Goal: Task Accomplishment & Management: Complete application form

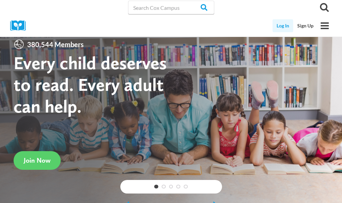
click at [286, 26] on link "Log In" at bounding box center [282, 25] width 21 height 13
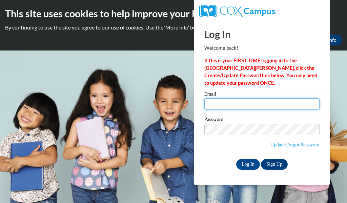
click at [233, 107] on input "Email" at bounding box center [261, 104] width 115 height 12
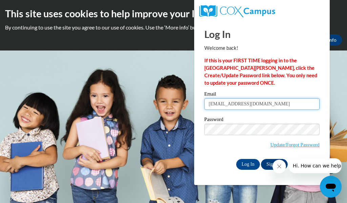
type input "[EMAIL_ADDRESS][DOMAIN_NAME]"
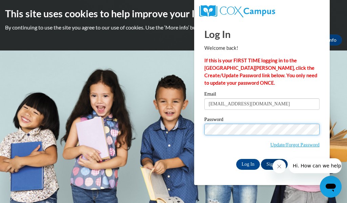
click at [236, 159] on input "Log In" at bounding box center [248, 164] width 24 height 11
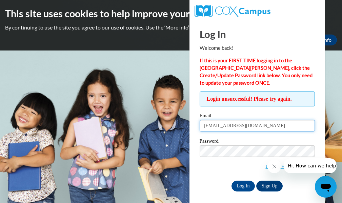
drag, startPoint x: 220, startPoint y: 124, endPoint x: 293, endPoint y: 123, distance: 73.5
click at [290, 124] on input "[EMAIL_ADDRESS][DOMAIN_NAME]" at bounding box center [257, 126] width 115 height 12
click at [305, 124] on input "stromc" at bounding box center [257, 126] width 115 height 12
type input "[EMAIL_ADDRESS][DOMAIN_NAME]"
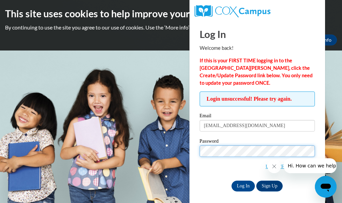
click at [231, 181] on input "Log In" at bounding box center [243, 186] width 24 height 11
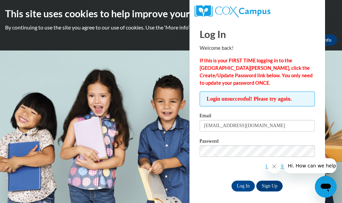
click at [182, 62] on body "This site uses cookies to help improve your learning experience. By continuing …" at bounding box center [171, 101] width 342 height 203
click at [273, 168] on icon "Close message from company" at bounding box center [273, 166] width 5 height 5
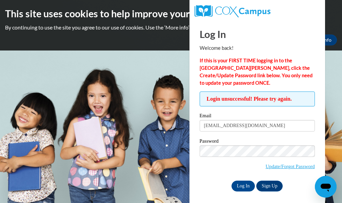
click at [339, 108] on body "This site uses cookies to help improve your learning experience. By continuing …" at bounding box center [171, 101] width 342 height 203
click at [288, 165] on link "Update/Forgot Password" at bounding box center [289, 166] width 49 height 5
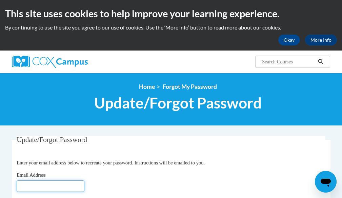
click at [34, 185] on input "Email Address" at bounding box center [51, 186] width 68 height 12
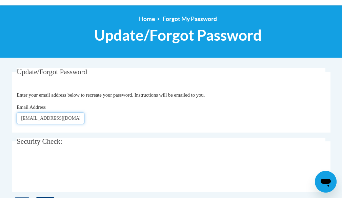
scroll to position [102, 0]
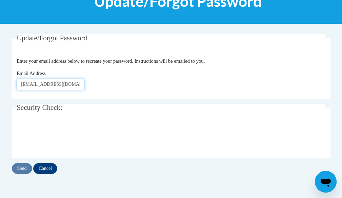
type input "[EMAIL_ADDRESS][DOMAIN_NAME]"
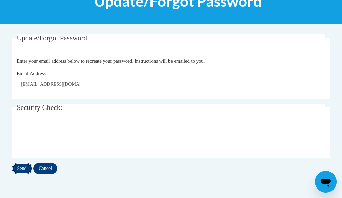
click at [25, 170] on input "Send" at bounding box center [22, 168] width 20 height 11
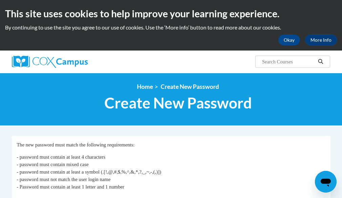
scroll to position [102, 0]
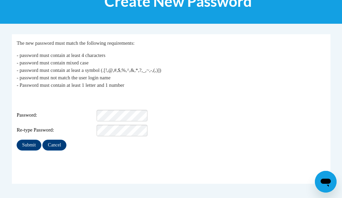
click at [137, 104] on div "Login: stromc@kmsd.edu Password: Re-type Password:" at bounding box center [171, 115] width 309 height 42
click at [17, 140] on input "Submit" at bounding box center [29, 145] width 24 height 11
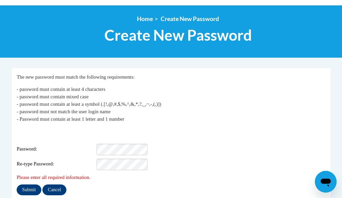
scroll to position [136, 0]
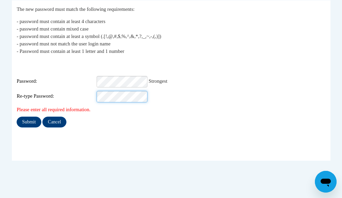
click at [17, 117] on input "Submit" at bounding box center [29, 122] width 24 height 11
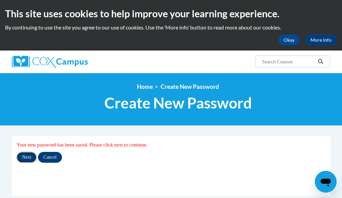
click at [19, 155] on input "Next" at bounding box center [27, 157] width 20 height 11
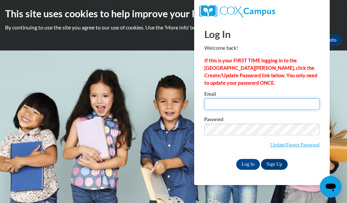
click at [229, 100] on input "Email" at bounding box center [261, 104] width 115 height 12
type input "[EMAIL_ADDRESS][DOMAIN_NAME]"
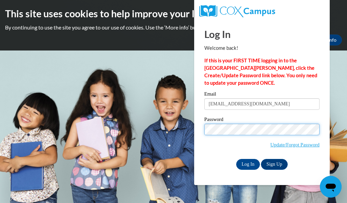
click at [236, 159] on input "Log In" at bounding box center [248, 164] width 24 height 11
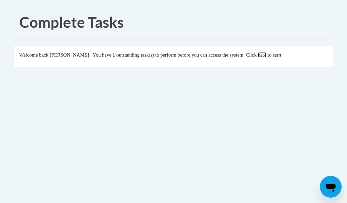
click at [266, 52] on link "here" at bounding box center [262, 54] width 8 height 5
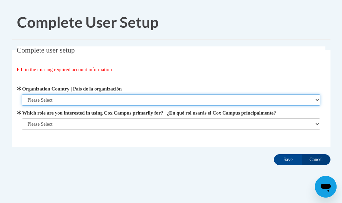
click at [236, 99] on select "Please Select United States | Estados Unidos Outside of the United States | Fue…" at bounding box center [171, 100] width 298 height 12
select select "ad49bcad-a171-4b2e-b99c-48b446064914"
click at [22, 94] on select "Please Select United States | Estados Unidos Outside of the United States | Fue…" at bounding box center [171, 100] width 298 height 12
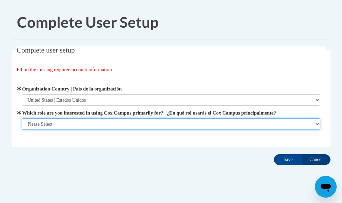
click at [240, 123] on select "Please Select College/University | Colegio/Universidad Community/Nonprofit Part…" at bounding box center [171, 124] width 298 height 12
select select "fbf2d438-af2f-41f8-98f1-81c410e29de3"
click at [22, 130] on select "Please Select College/University | Colegio/Universidad Community/Nonprofit Part…" at bounding box center [171, 124] width 298 height 12
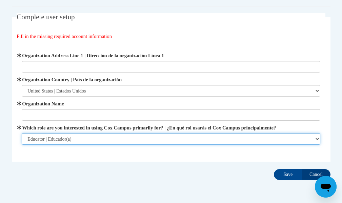
scroll to position [30, 0]
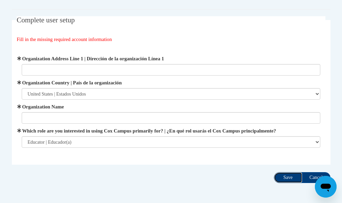
click at [281, 179] on input "Save" at bounding box center [288, 177] width 28 height 11
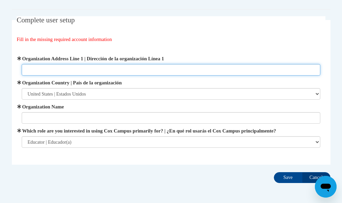
click at [111, 69] on input "Organization Address Line 1 | Dirección de la organización Línea 1" at bounding box center [171, 70] width 298 height 12
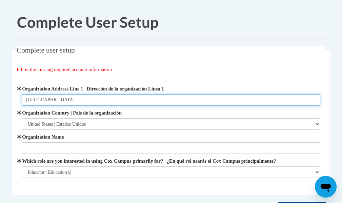
type input "Kettle Moraine School District"
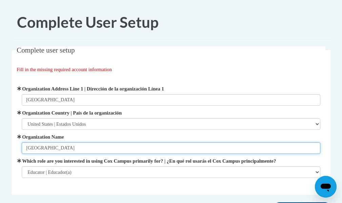
scroll to position [58, 0]
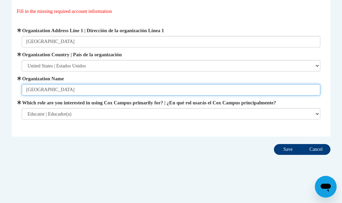
type input "Kettle Moraine School District"
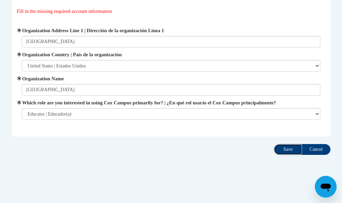
click at [285, 154] on input "Save" at bounding box center [288, 149] width 28 height 11
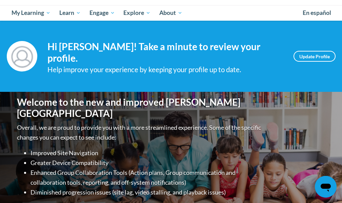
scroll to position [34, 0]
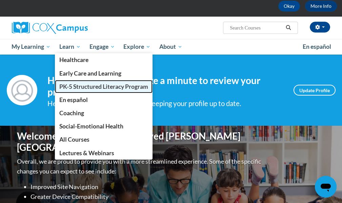
click at [80, 90] on span "PK-5 Structured Literacy Program" at bounding box center [103, 86] width 89 height 7
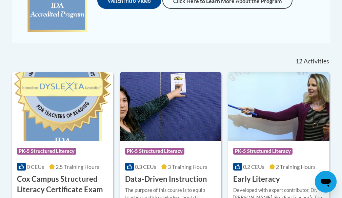
scroll to position [271, 0]
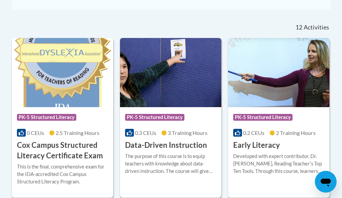
click at [151, 143] on h3 "Data-Driven Instruction" at bounding box center [166, 145] width 82 height 11
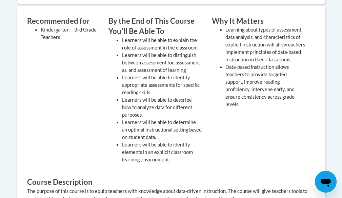
scroll to position [144, 0]
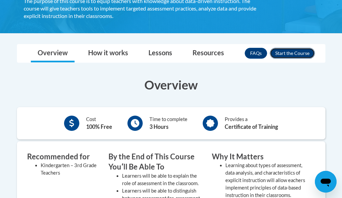
click at [280, 54] on button "Enroll" at bounding box center [292, 53] width 45 height 11
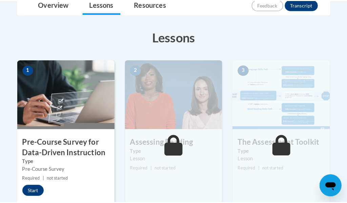
scroll to position [203, 0]
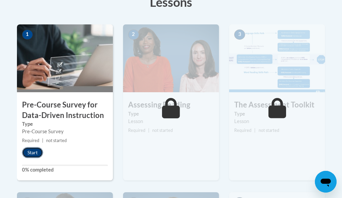
click at [32, 152] on button "Start" at bounding box center [32, 152] width 21 height 11
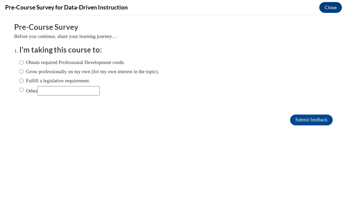
scroll to position [0, 0]
click at [19, 70] on input "Grow professionally on my own (for my own interest in the topic)." at bounding box center [21, 71] width 4 height 7
radio input "true"
click at [70, 81] on label "Fulfill a legislative requirement." at bounding box center [54, 80] width 71 height 7
click at [24, 81] on input "Fulfill a legislative requirement." at bounding box center [21, 80] width 4 height 7
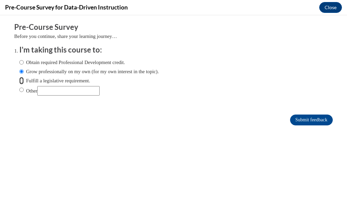
radio input "true"
click at [297, 121] on input "Submit feedback" at bounding box center [311, 120] width 43 height 11
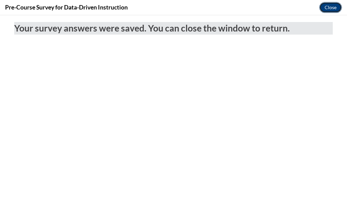
click at [328, 8] on button "Close" at bounding box center [330, 7] width 23 height 11
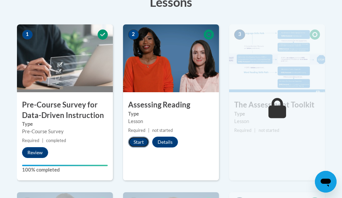
click at [139, 142] on button "Start" at bounding box center [138, 142] width 21 height 11
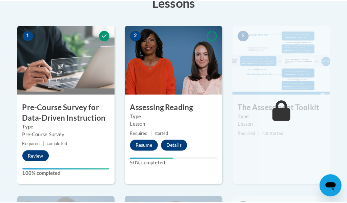
scroll to position [169, 0]
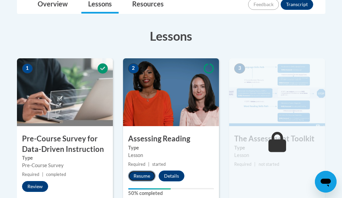
click at [144, 177] on button "Resume" at bounding box center [141, 175] width 27 height 11
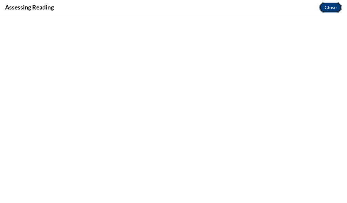
click at [334, 3] on button "Close" at bounding box center [330, 7] width 23 height 11
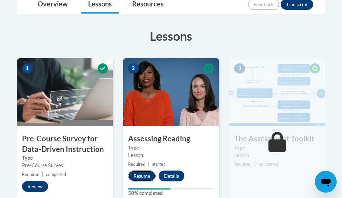
click at [142, 173] on button "Resume" at bounding box center [141, 175] width 27 height 11
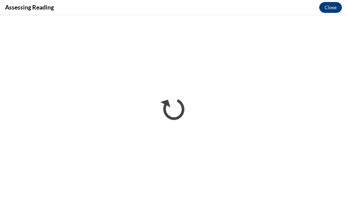
scroll to position [0, 0]
click at [135, 7] on div "Assessing Reading Close" at bounding box center [173, 7] width 347 height 15
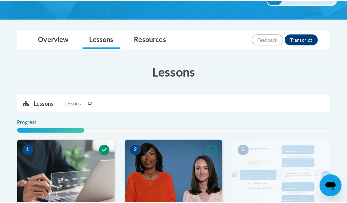
scroll to position [203, 0]
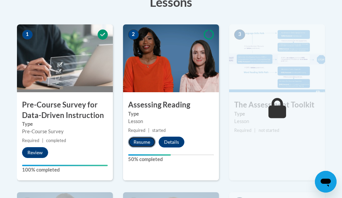
click at [149, 142] on button "Resume" at bounding box center [141, 142] width 27 height 11
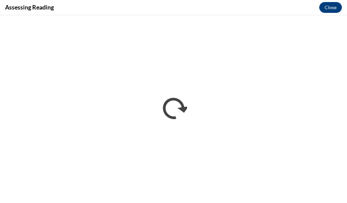
scroll to position [0, 0]
